Goal: Information Seeking & Learning: Check status

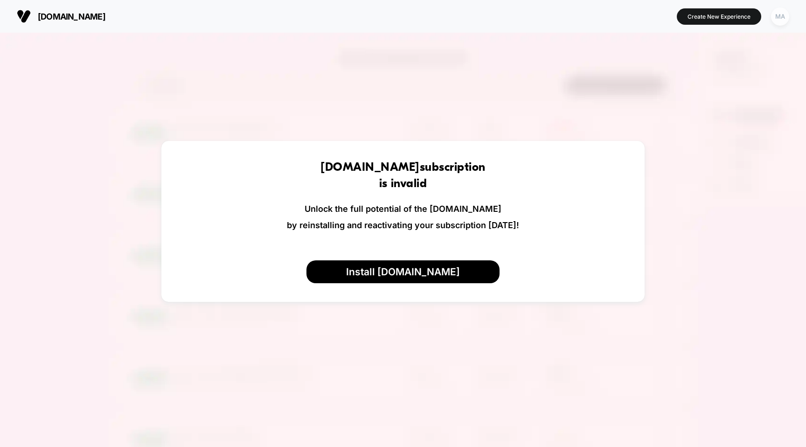
click at [775, 19] on div "MA" at bounding box center [780, 16] width 18 height 18
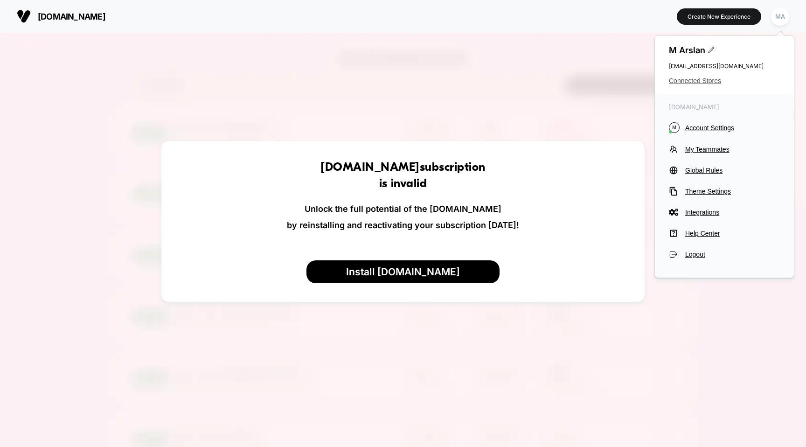
click at [703, 79] on span "Connected Stores" at bounding box center [724, 80] width 111 height 7
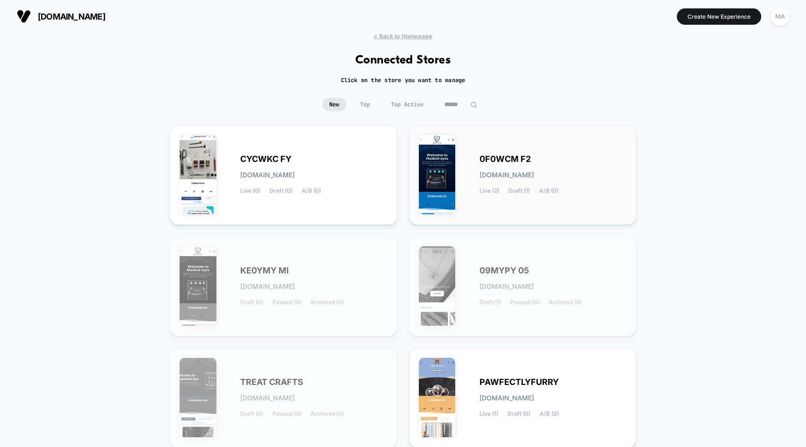
click at [534, 173] on span "[DOMAIN_NAME]" at bounding box center [507, 175] width 55 height 7
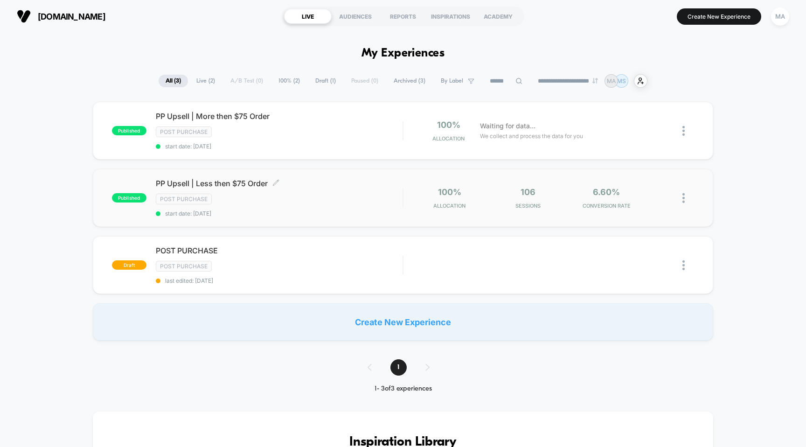
click at [318, 194] on div "Post Purchase" at bounding box center [279, 199] width 247 height 11
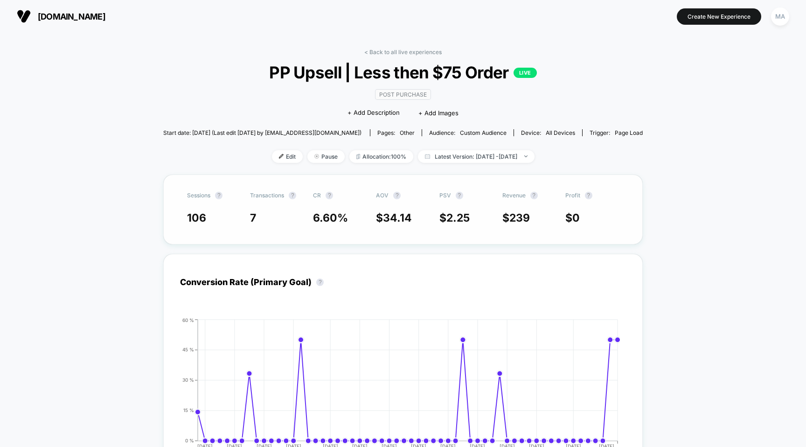
scroll to position [12, 0]
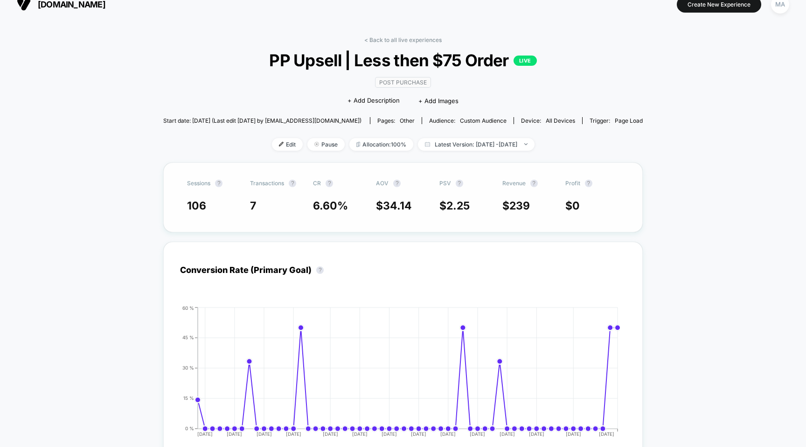
click at [208, 207] on span "106" at bounding box center [214, 206] width 54 height 14
click at [204, 207] on span "106" at bounding box center [196, 205] width 19 height 13
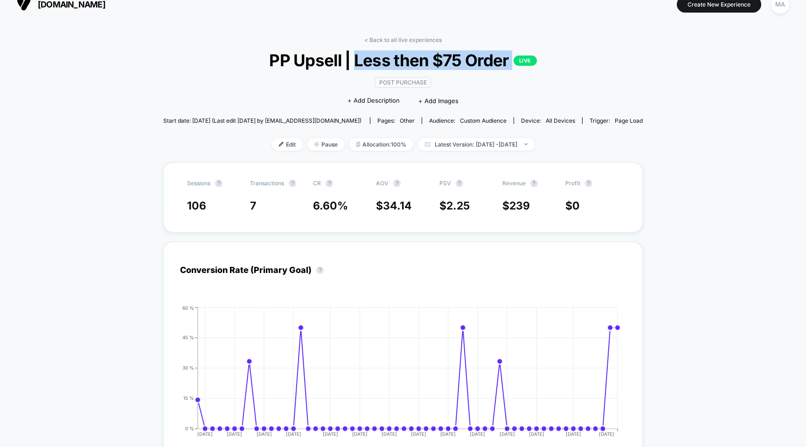
drag, startPoint x: 357, startPoint y: 60, endPoint x: 550, endPoint y: 56, distance: 193.7
click at [550, 56] on span "PP Upsell | Less then $75 Order LIVE" at bounding box center [404, 60] width 432 height 20
click at [450, 56] on span "PP Upsell | Less then $75 Order LIVE" at bounding box center [404, 60] width 432 height 20
click at [450, 55] on span "PP Upsell | Less then $75 Order LIVE" at bounding box center [404, 60] width 432 height 20
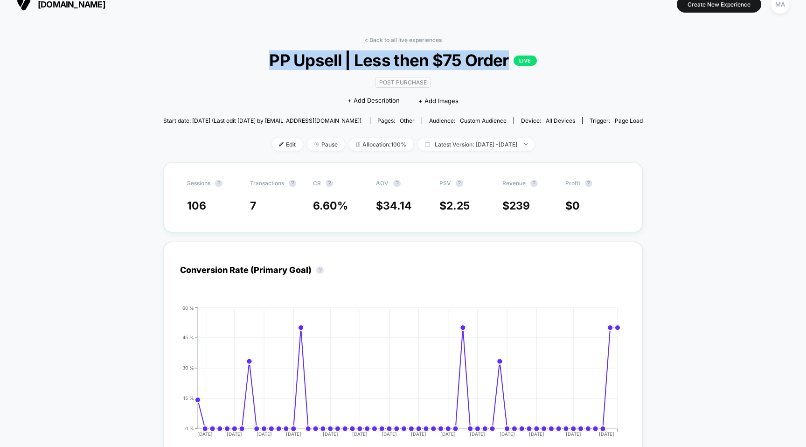
drag, startPoint x: 450, startPoint y: 55, endPoint x: 462, endPoint y: 66, distance: 15.5
click at [450, 56] on span "PP Upsell | Less then $75 Order LIVE" at bounding box center [404, 60] width 432 height 20
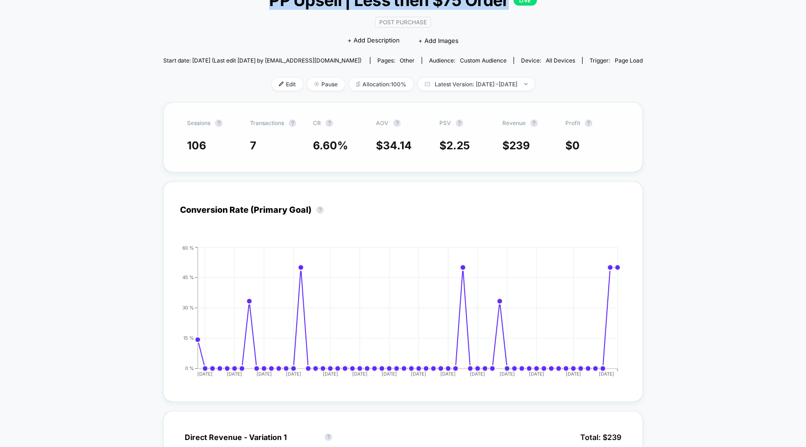
scroll to position [0, 0]
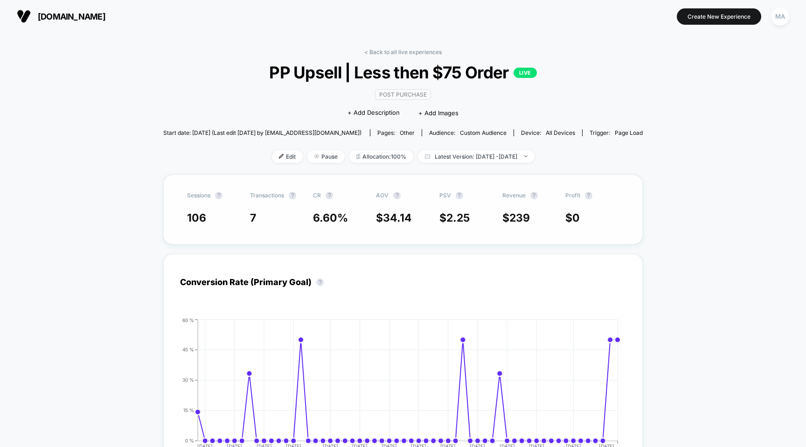
click at [387, 216] on span "34.14" at bounding box center [397, 217] width 29 height 13
click at [327, 221] on span "6.60 %" at bounding box center [330, 217] width 35 height 13
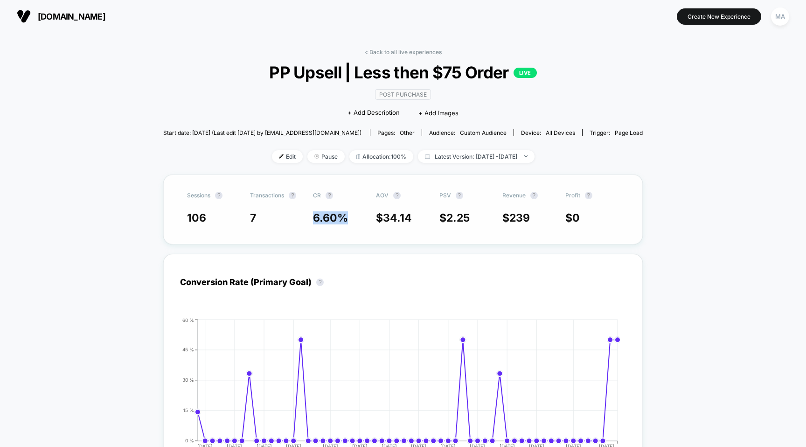
click at [327, 221] on span "6.60 %" at bounding box center [330, 217] width 35 height 13
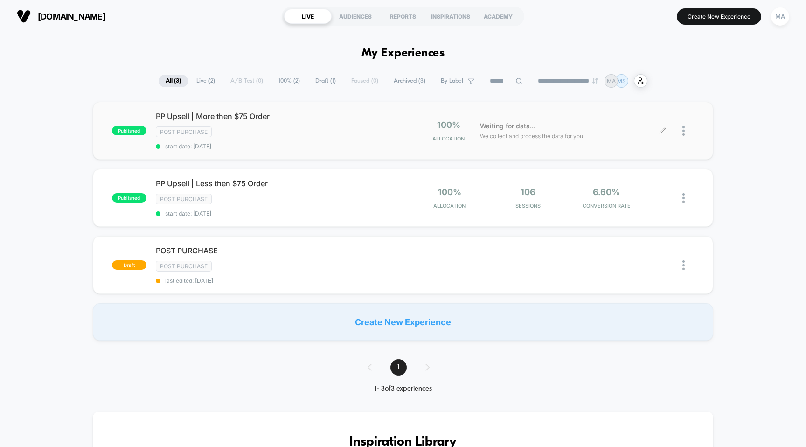
click at [530, 124] on span "Waiting for data..." at bounding box center [508, 126] width 56 height 10
